Goal: Navigation & Orientation: Go to known website

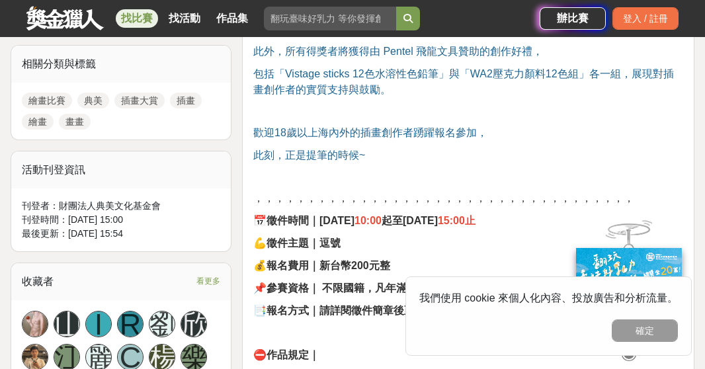
scroll to position [869, 0]
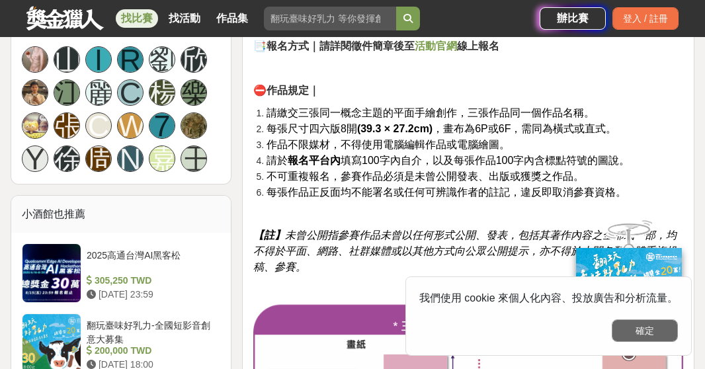
click at [640, 329] on button "確定" at bounding box center [645, 330] width 66 height 22
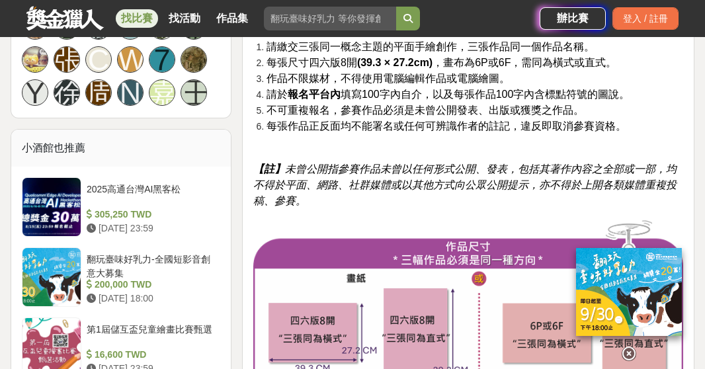
scroll to position [803, 0]
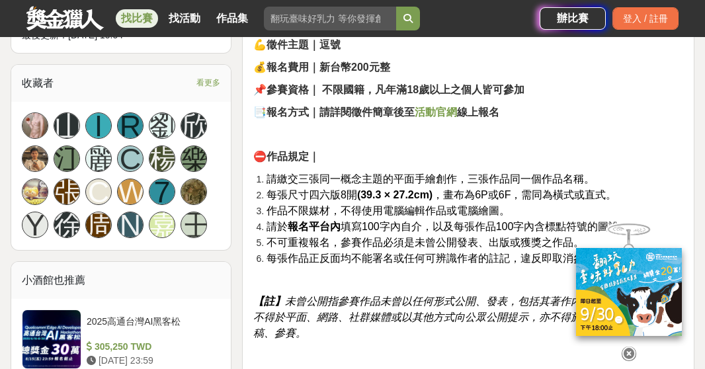
click at [629, 347] on icon at bounding box center [629, 354] width 15 height 15
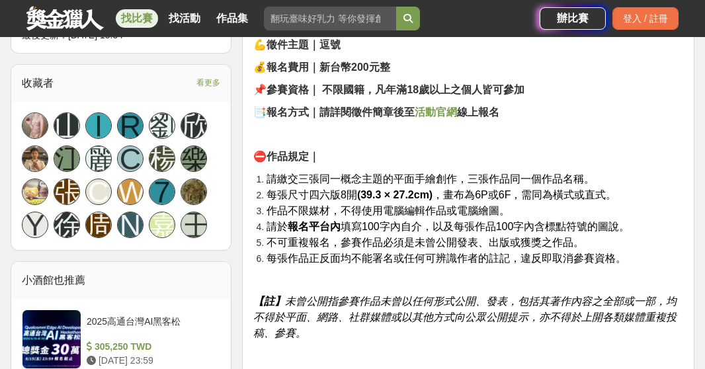
scroll to position [737, 0]
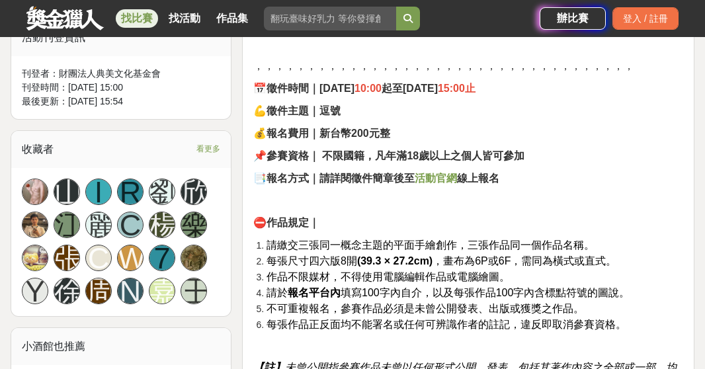
click at [437, 179] on strong "活動官網" at bounding box center [436, 178] width 42 height 11
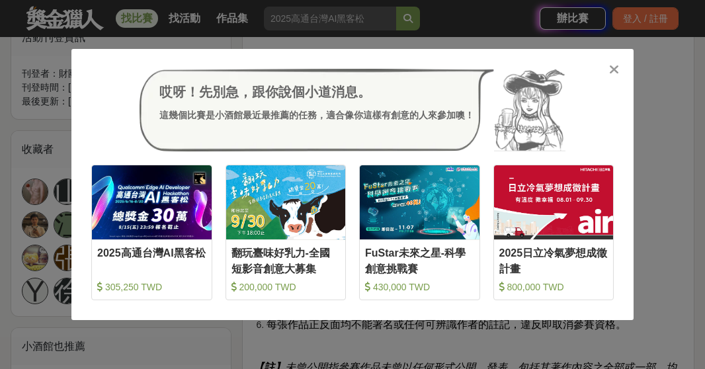
click at [616, 71] on icon at bounding box center [614, 69] width 10 height 13
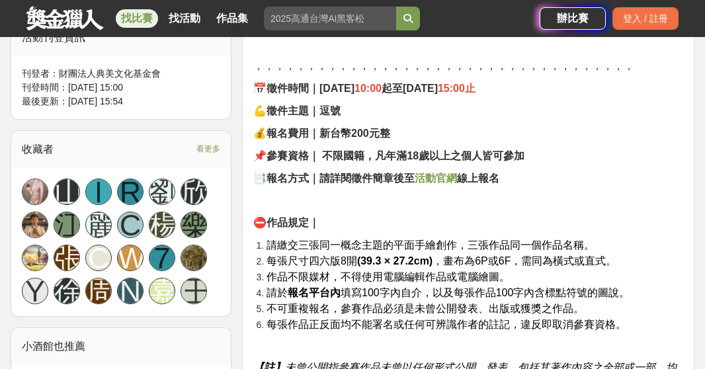
click at [442, 173] on strong "活動官網" at bounding box center [436, 178] width 42 height 11
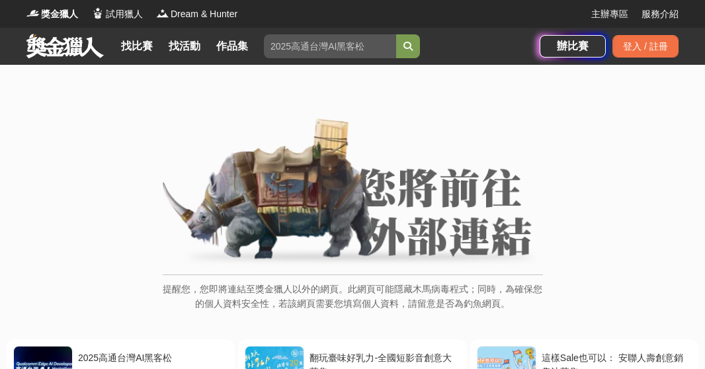
click at [452, 233] on img at bounding box center [353, 192] width 380 height 149
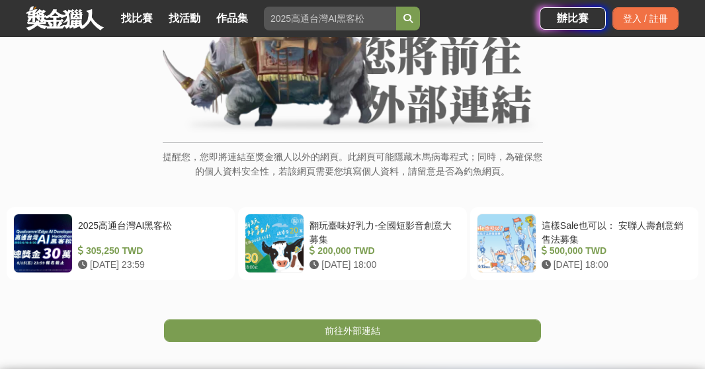
scroll to position [198, 0]
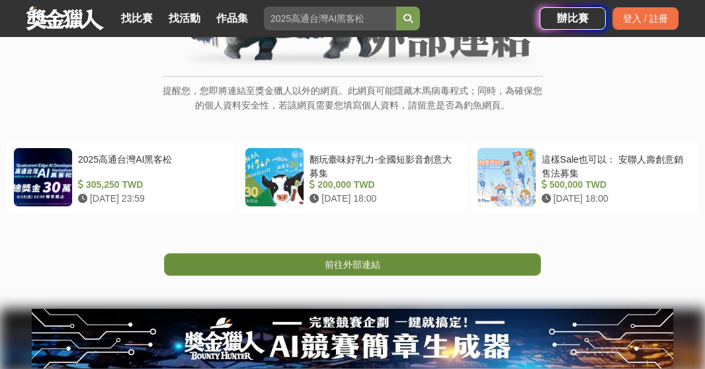
click at [422, 264] on link "前往外部連結" at bounding box center [352, 264] width 377 height 22
